Goal: Task Accomplishment & Management: Manage account settings

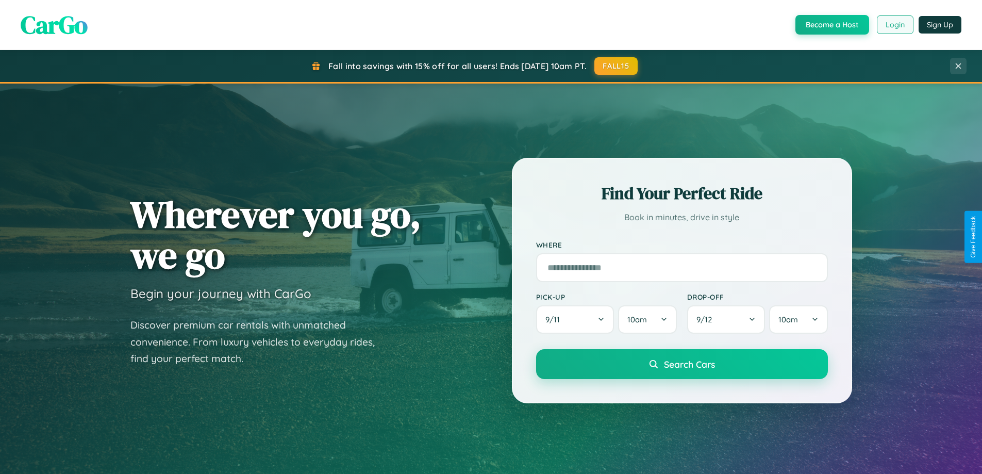
click at [895, 25] on button "Login" at bounding box center [895, 24] width 37 height 19
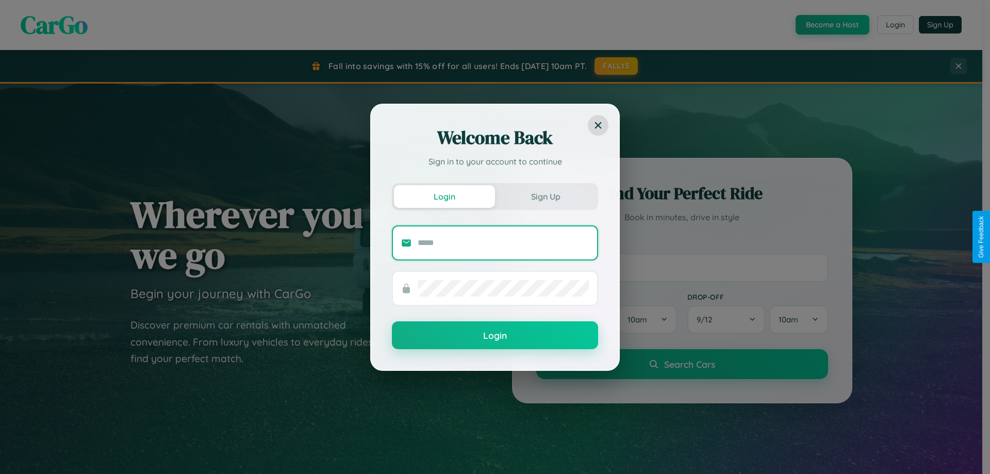
click at [503, 242] on input "text" at bounding box center [503, 243] width 171 height 16
type input "**********"
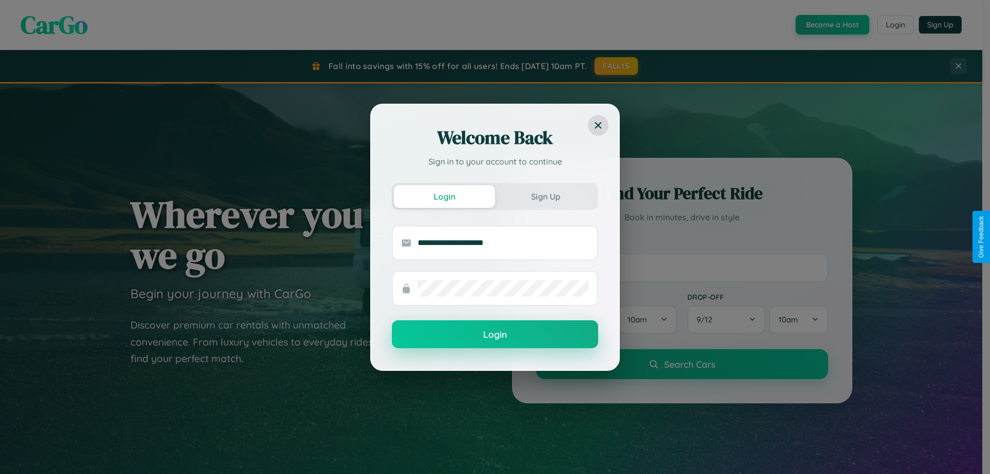
click at [495, 335] on button "Login" at bounding box center [495, 334] width 206 height 28
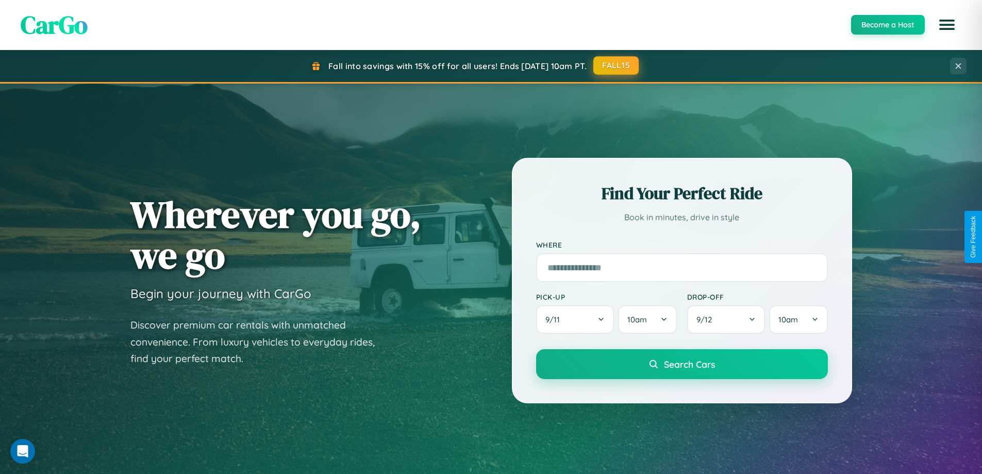
click at [617, 65] on button "FALL15" at bounding box center [615, 65] width 45 height 19
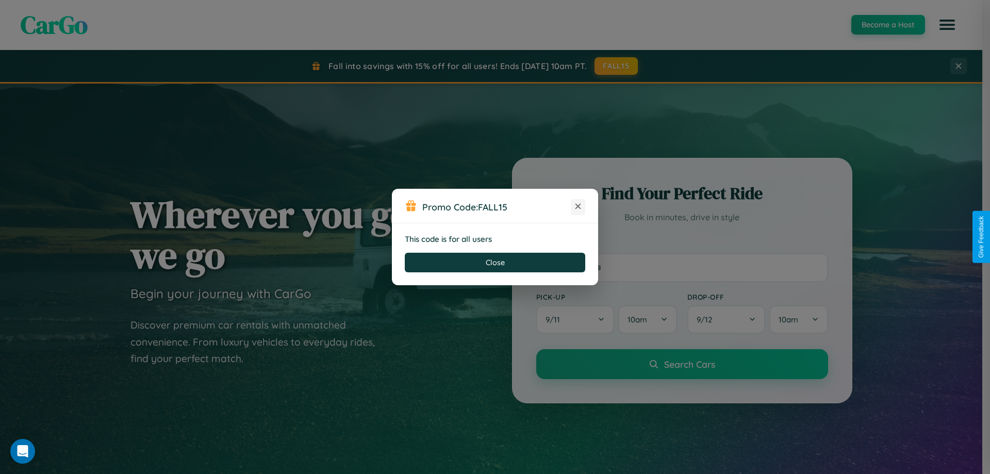
click at [578, 207] on icon at bounding box center [578, 206] width 10 height 10
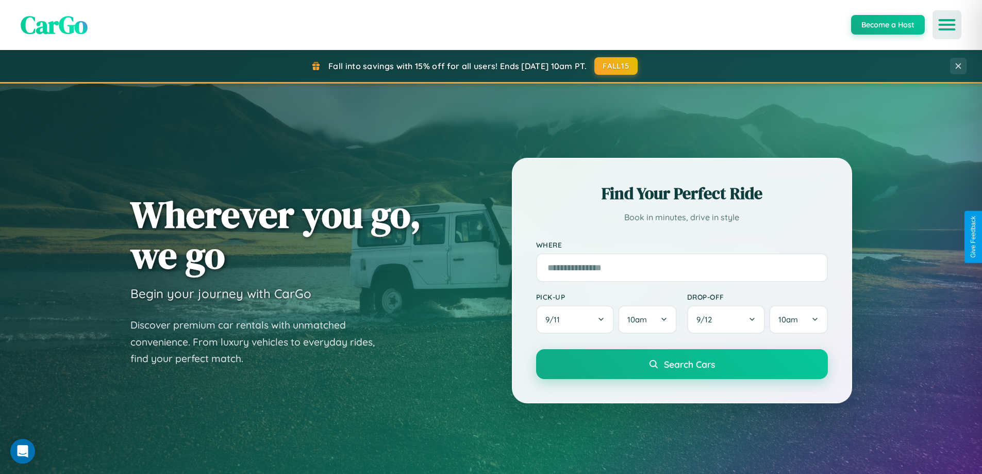
click at [947, 25] on icon "Open menu" at bounding box center [947, 24] width 15 height 9
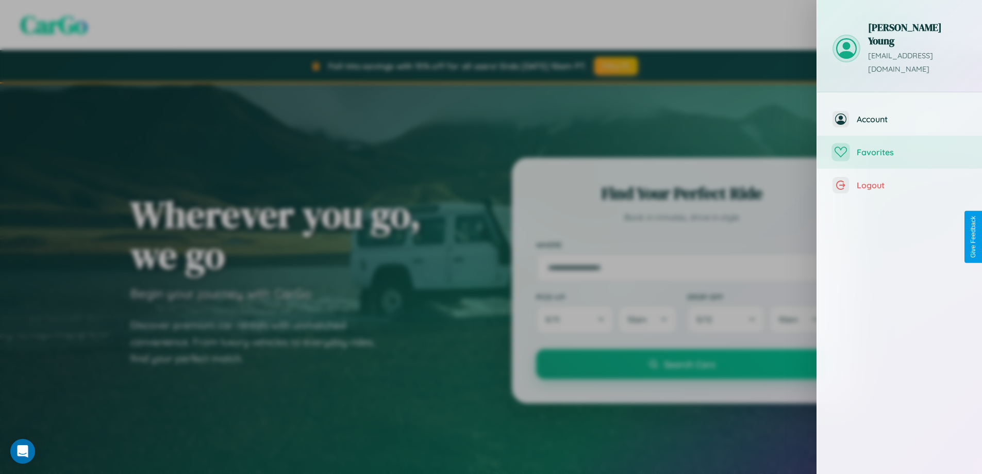
click at [900, 147] on span "Favorites" at bounding box center [912, 152] width 110 height 10
